Goal: Task Accomplishment & Management: Manage account settings

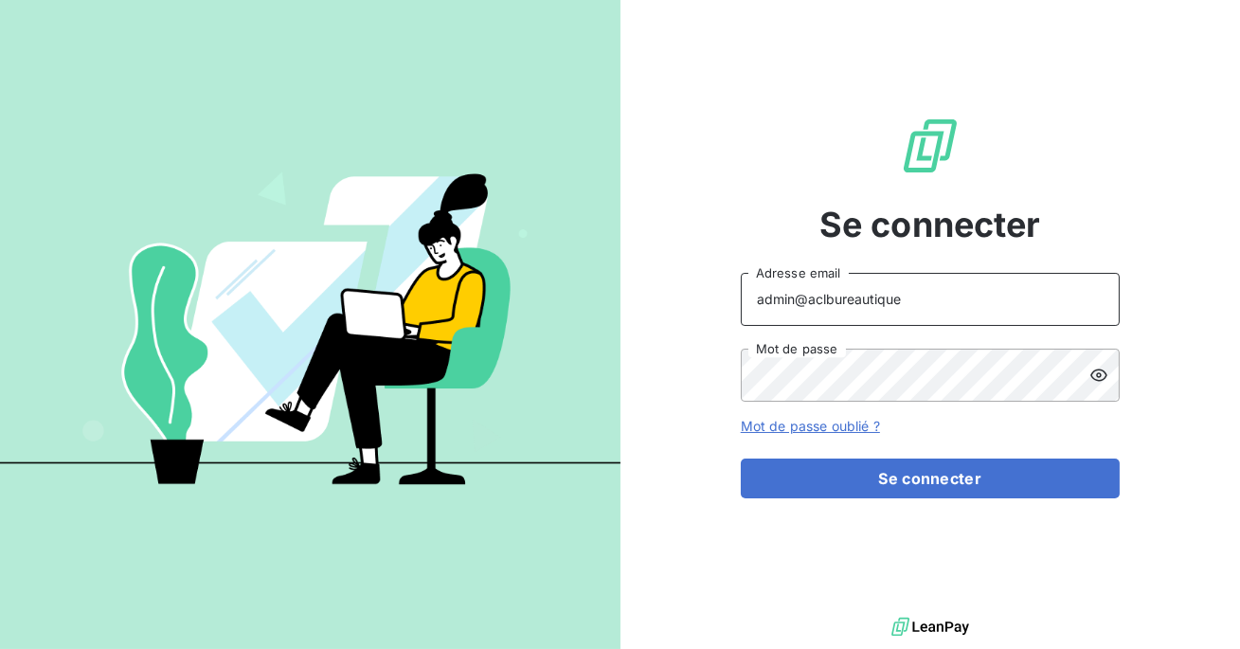
click at [899, 298] on input "admin@aclbureautique" at bounding box center [930, 299] width 379 height 53
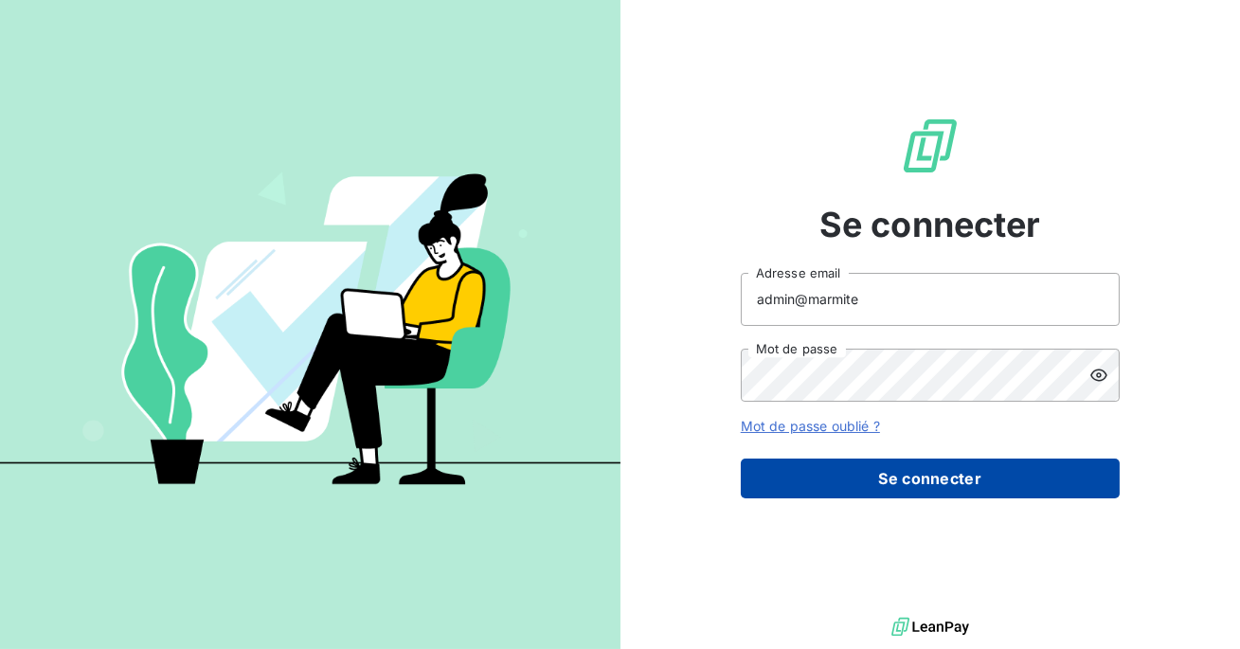
click at [904, 477] on button "Se connecter" at bounding box center [930, 478] width 379 height 40
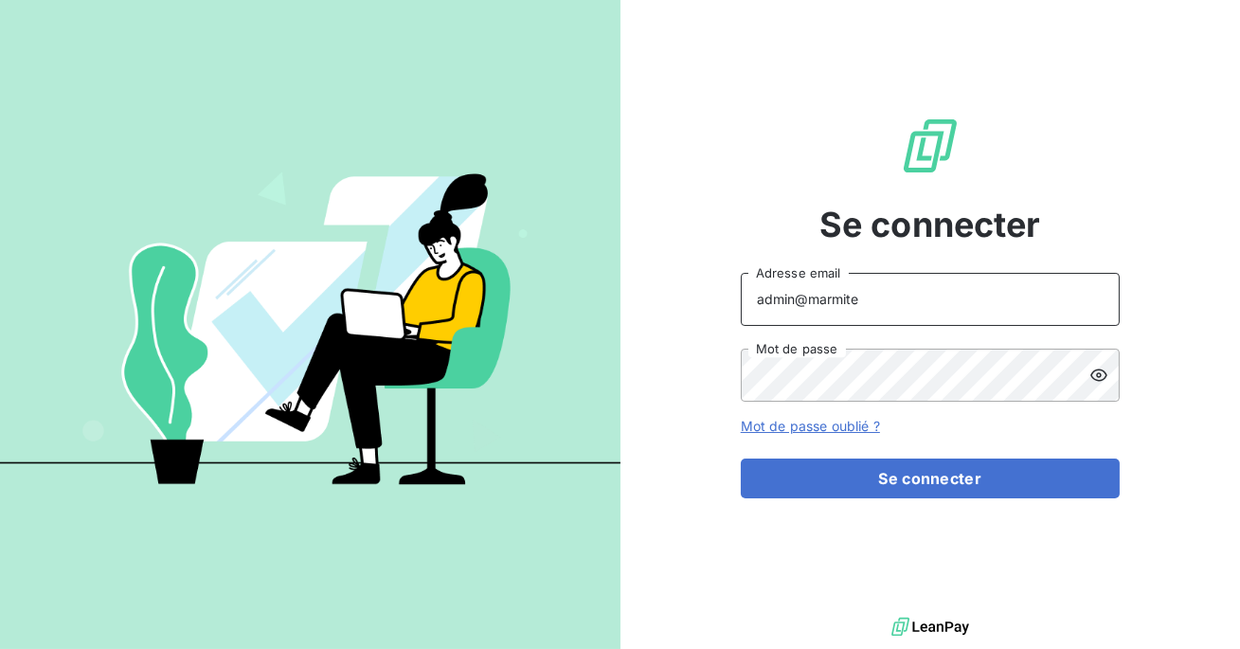
click at [869, 306] on input "admin@marmite" at bounding box center [930, 299] width 379 height 53
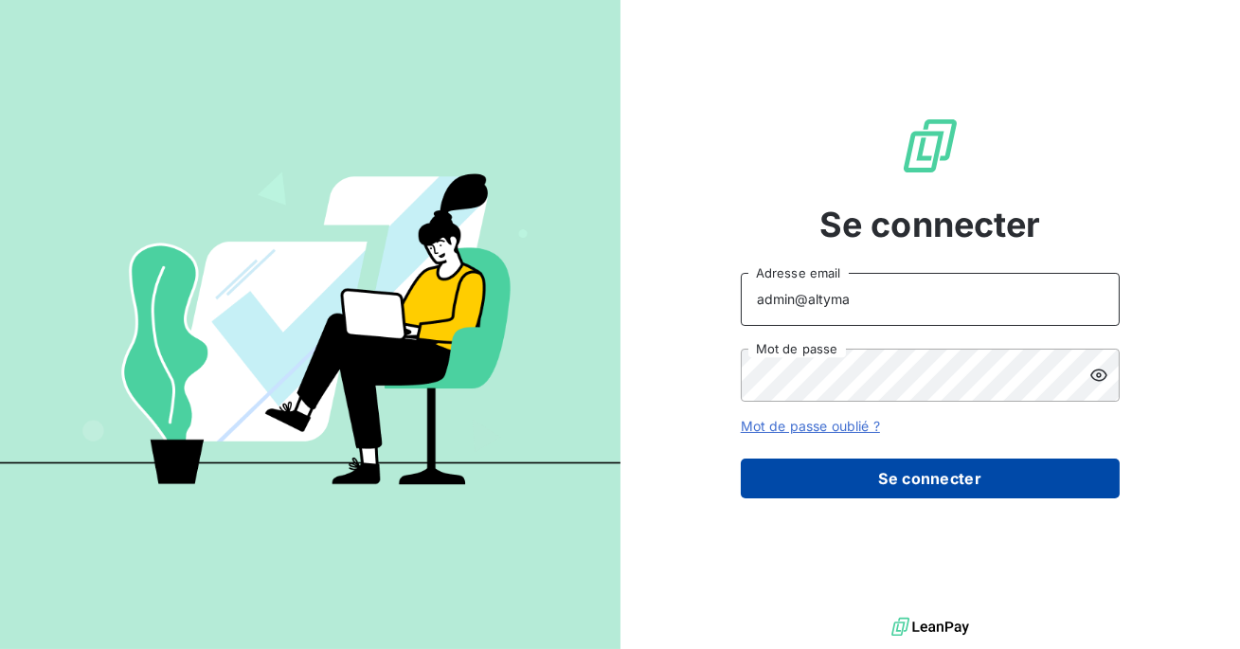
type input "admin@altyma"
click at [858, 476] on button "Se connecter" at bounding box center [930, 478] width 379 height 40
